Goal: Task Accomplishment & Management: Use online tool/utility

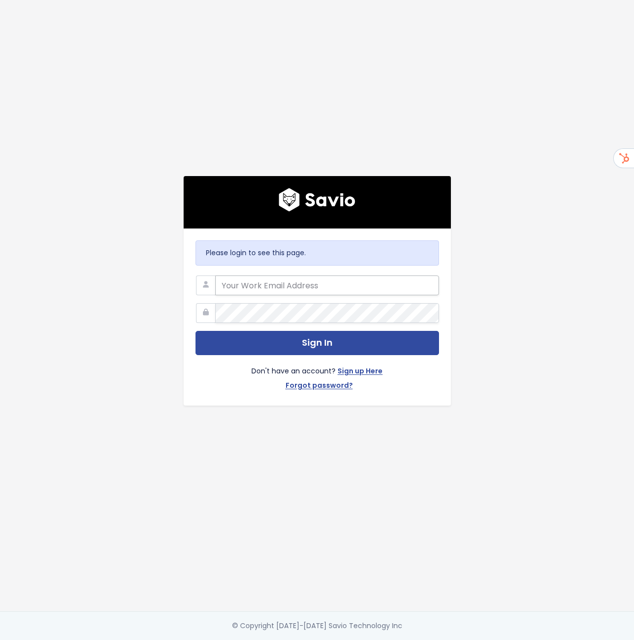
click at [246, 279] on input "email" at bounding box center [327, 286] width 224 height 20
click at [423, 640] on com-1password-button at bounding box center [317, 640] width 634 height 0
type input "hello@storypark.com"
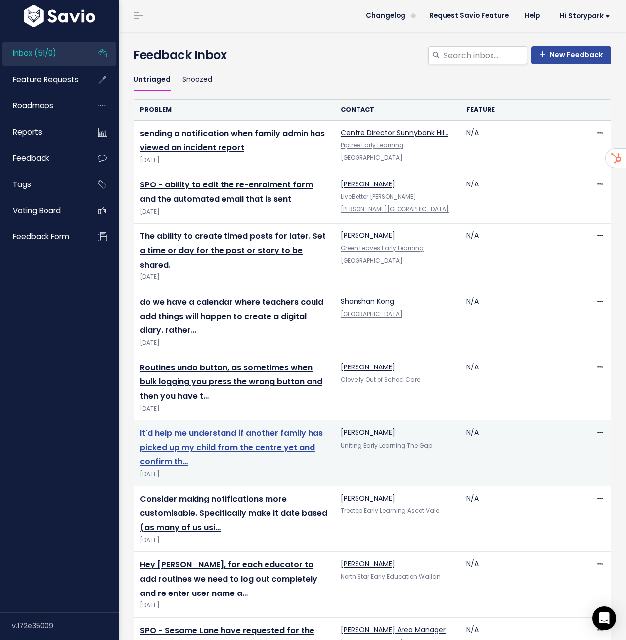
click at [249, 434] on link "It'd help me understand if another family has picked up my child from the centr…" at bounding box center [231, 447] width 183 height 40
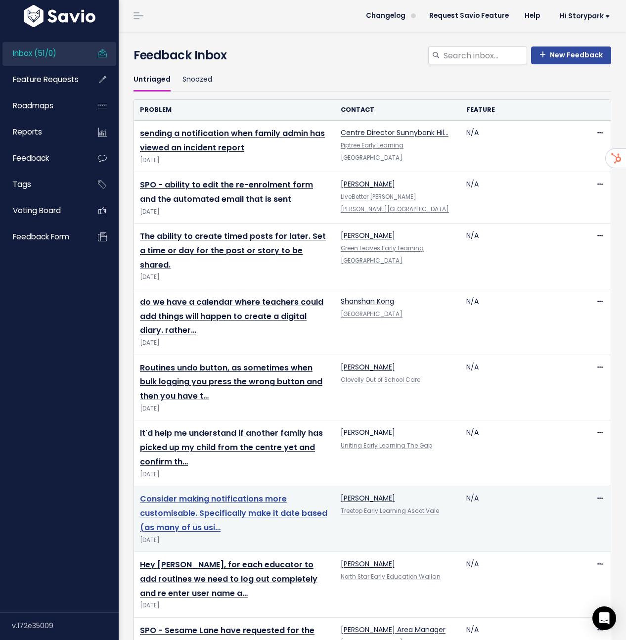
click at [244, 494] on link "Consider making notifications more customisable. Specifically make it date base…" at bounding box center [233, 513] width 187 height 40
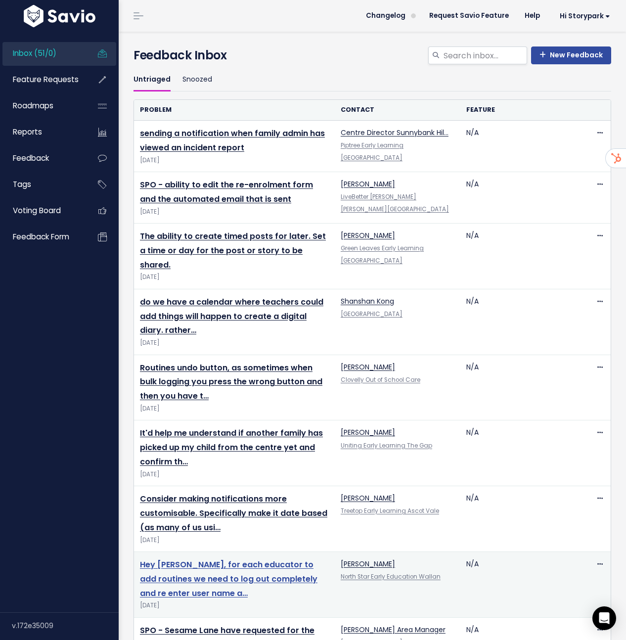
click at [266, 568] on link "Hey [PERSON_NAME], for each educator to add routines we need to log out complet…" at bounding box center [229, 579] width 178 height 40
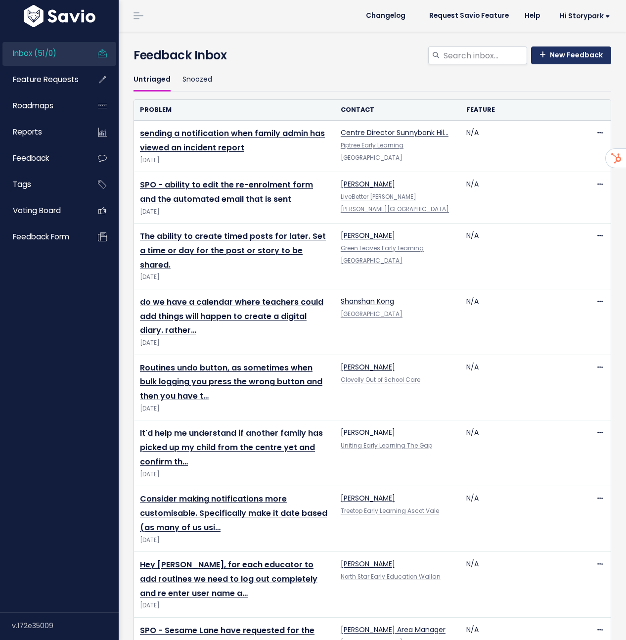
click at [565, 49] on link "New Feedback" at bounding box center [571, 55] width 80 height 18
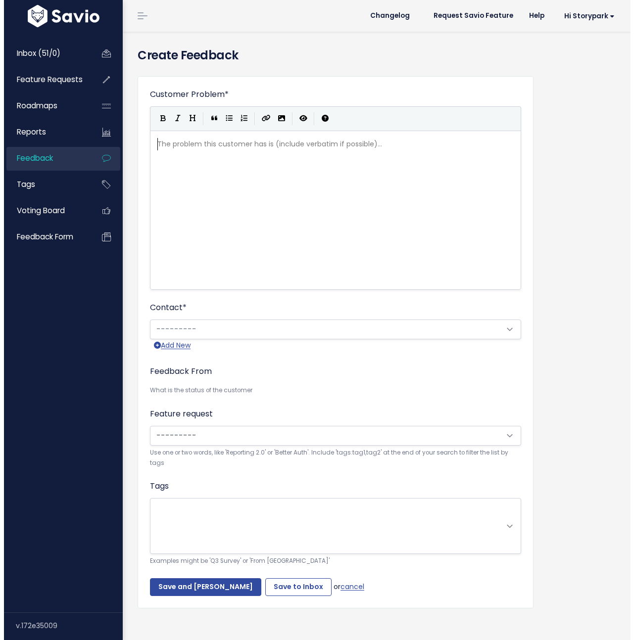
scroll to position [1, 0]
